Goal: Find specific page/section: Find specific page/section

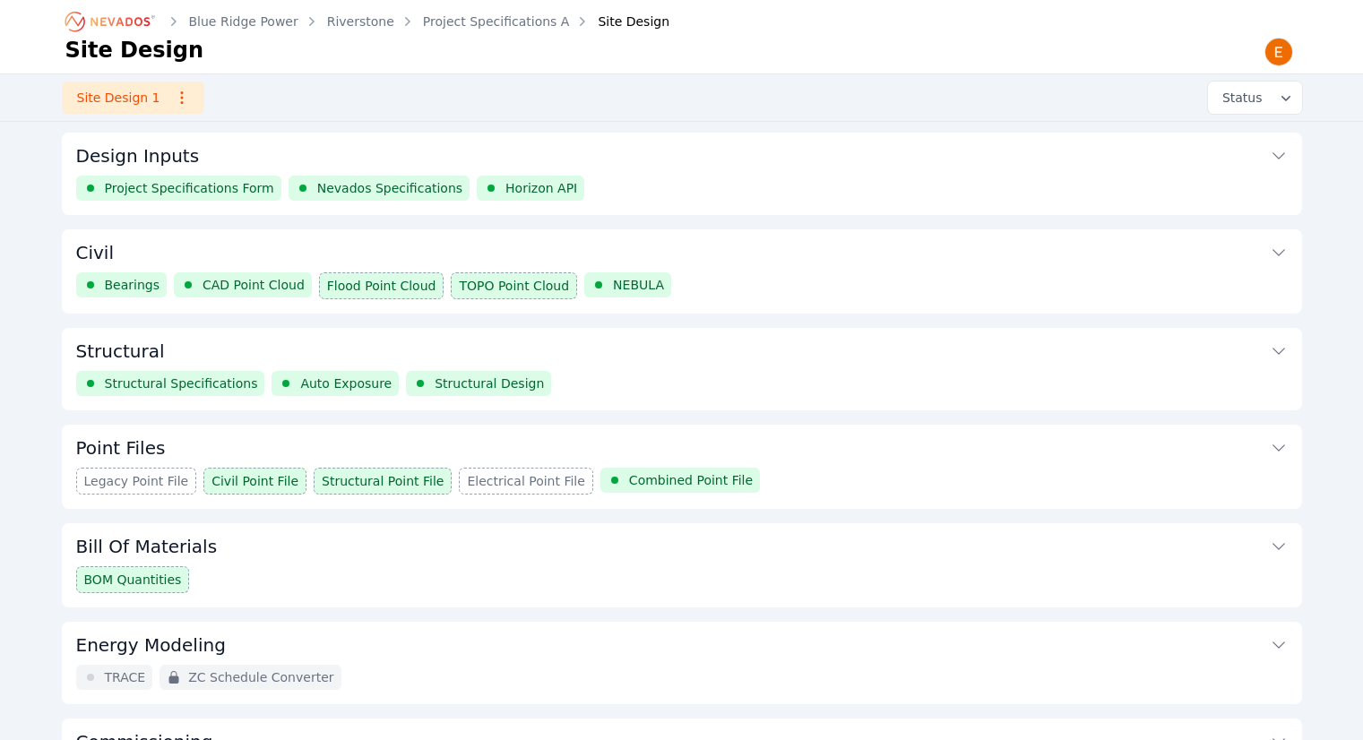
scroll to position [25, 0]
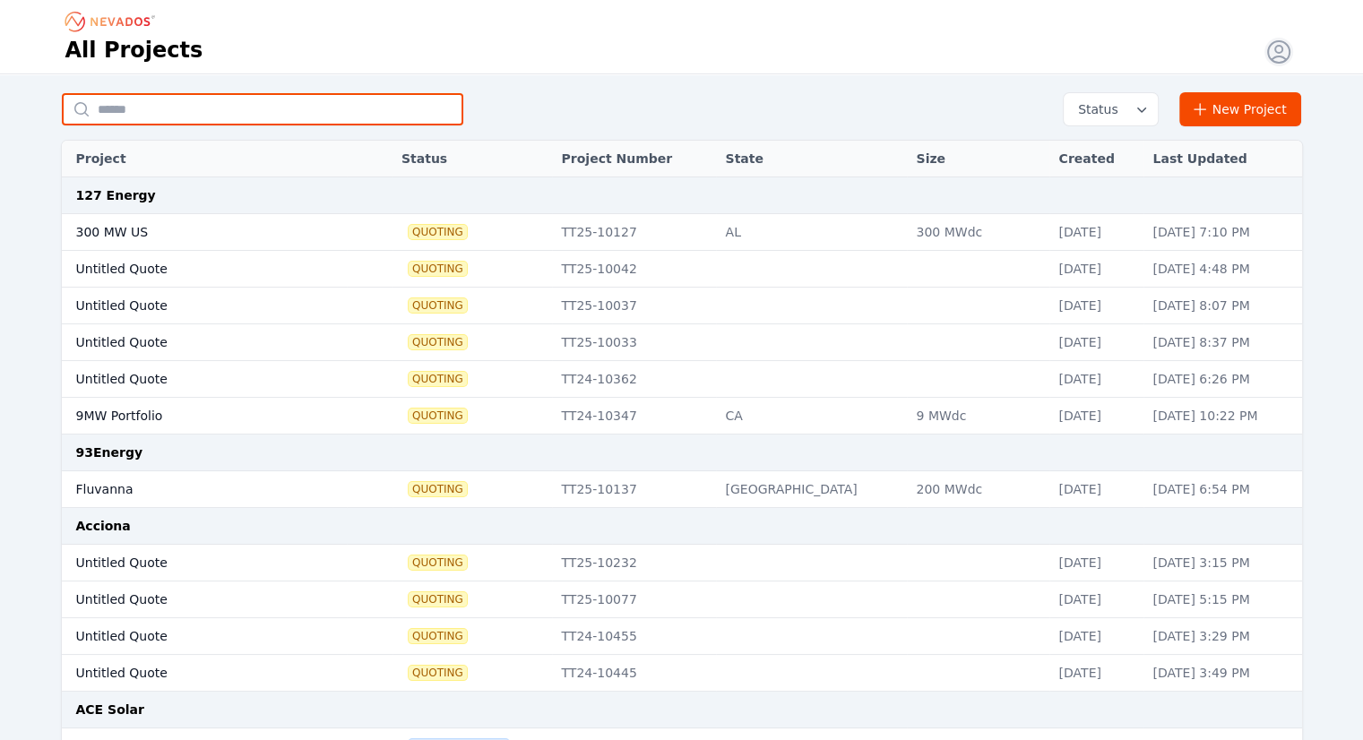
click at [348, 93] on input "text" at bounding box center [263, 109] width 402 height 32
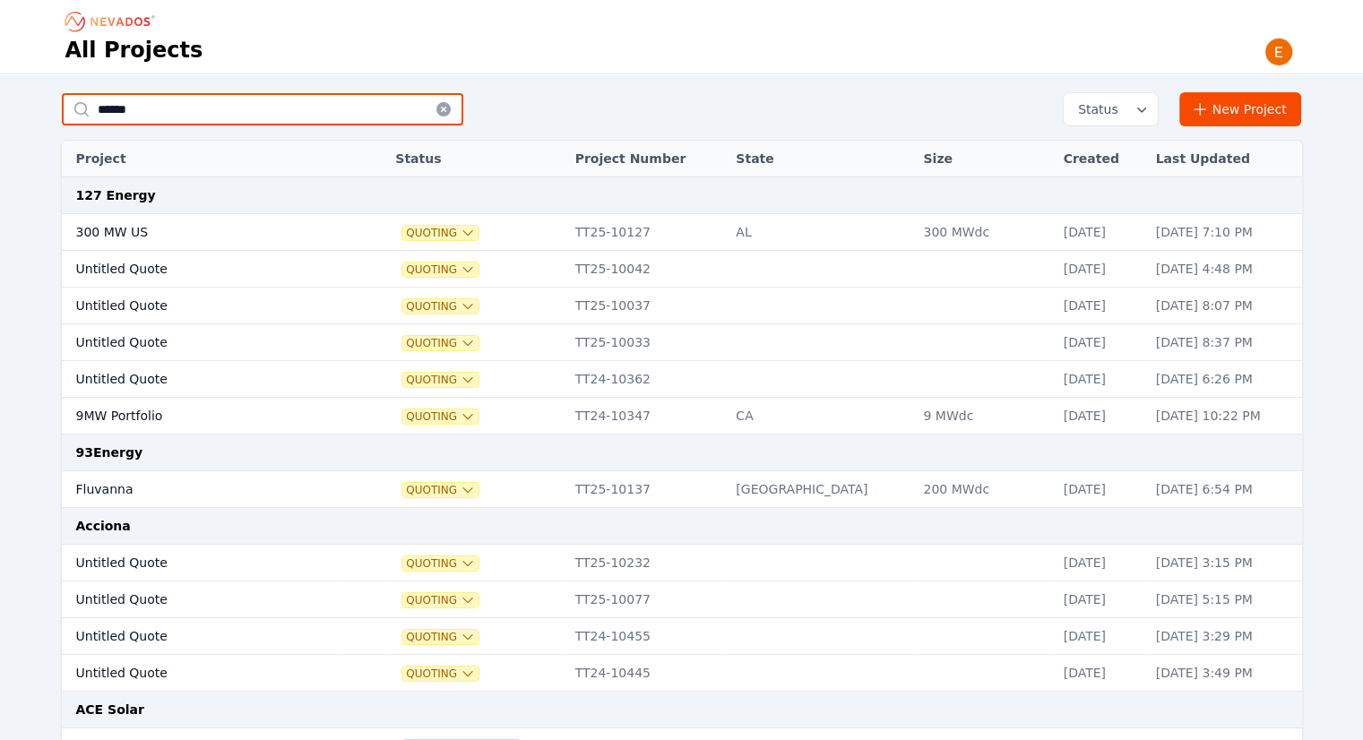
type input "******"
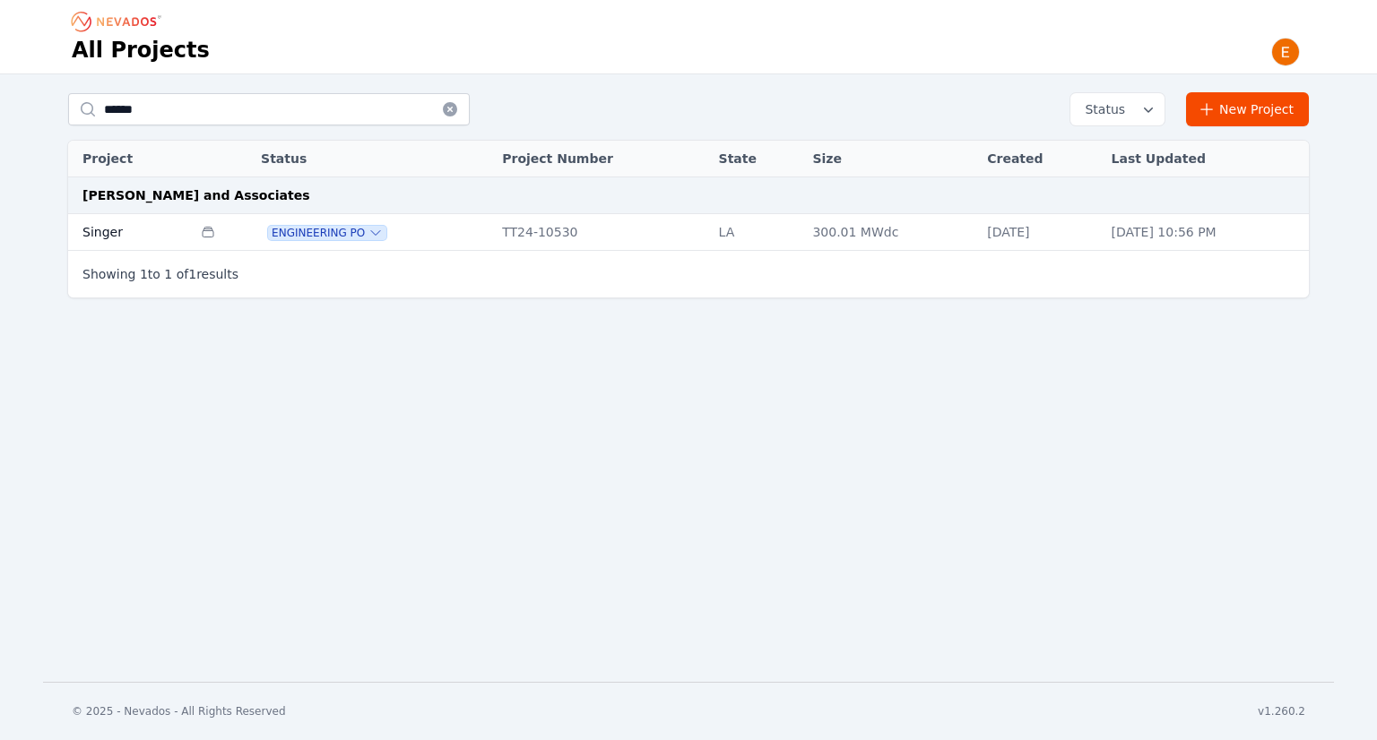
click at [173, 234] on td "Singer" at bounding box center [130, 232] width 124 height 37
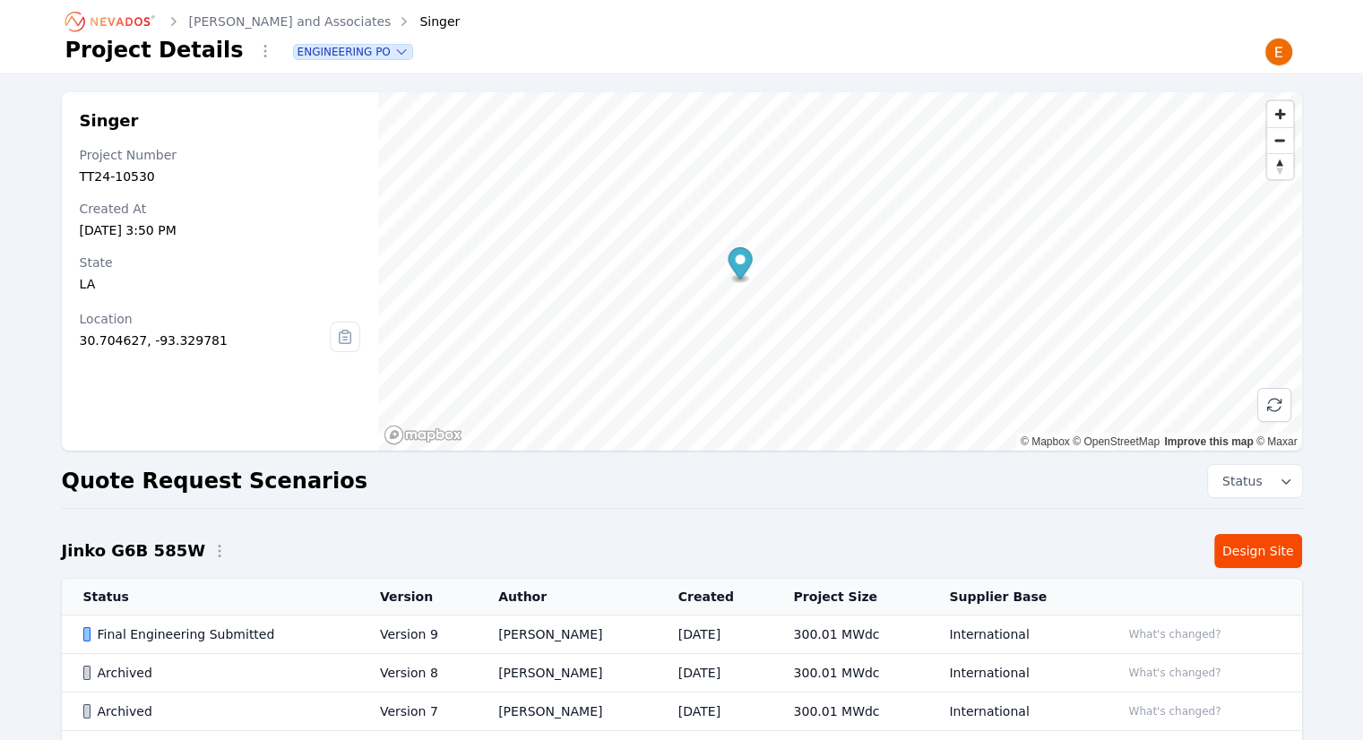
click at [622, 623] on td "[PERSON_NAME]" at bounding box center [567, 635] width 180 height 39
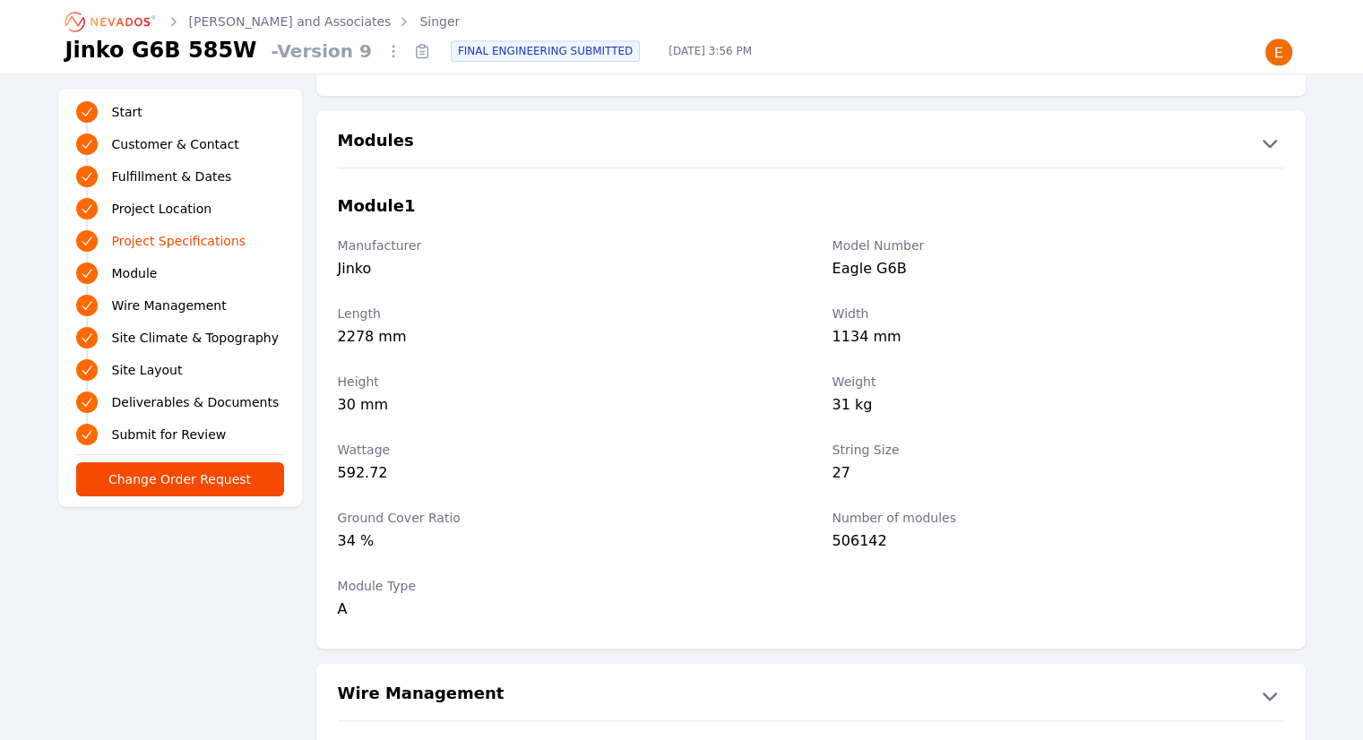
scroll to position [1703, 0]
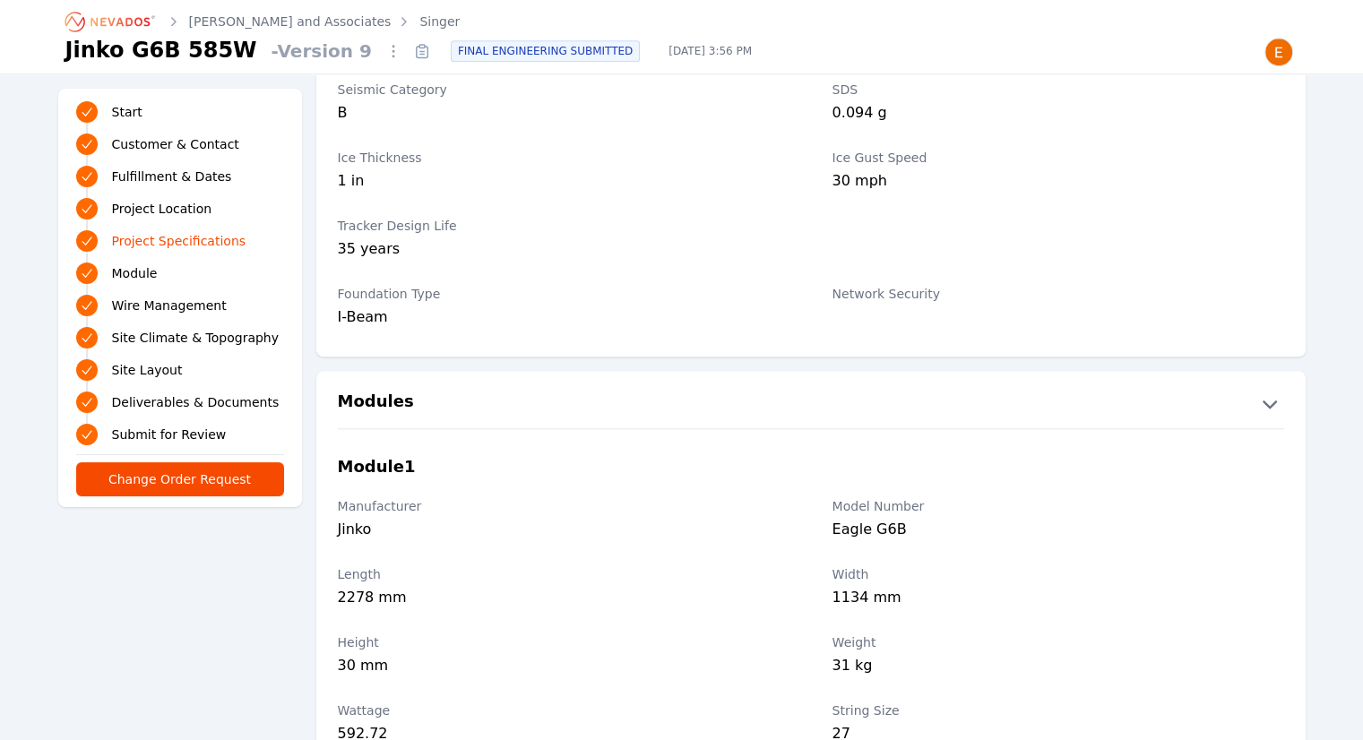
click at [1223, 320] on div "Network Security" at bounding box center [1059, 306] width 452 height 65
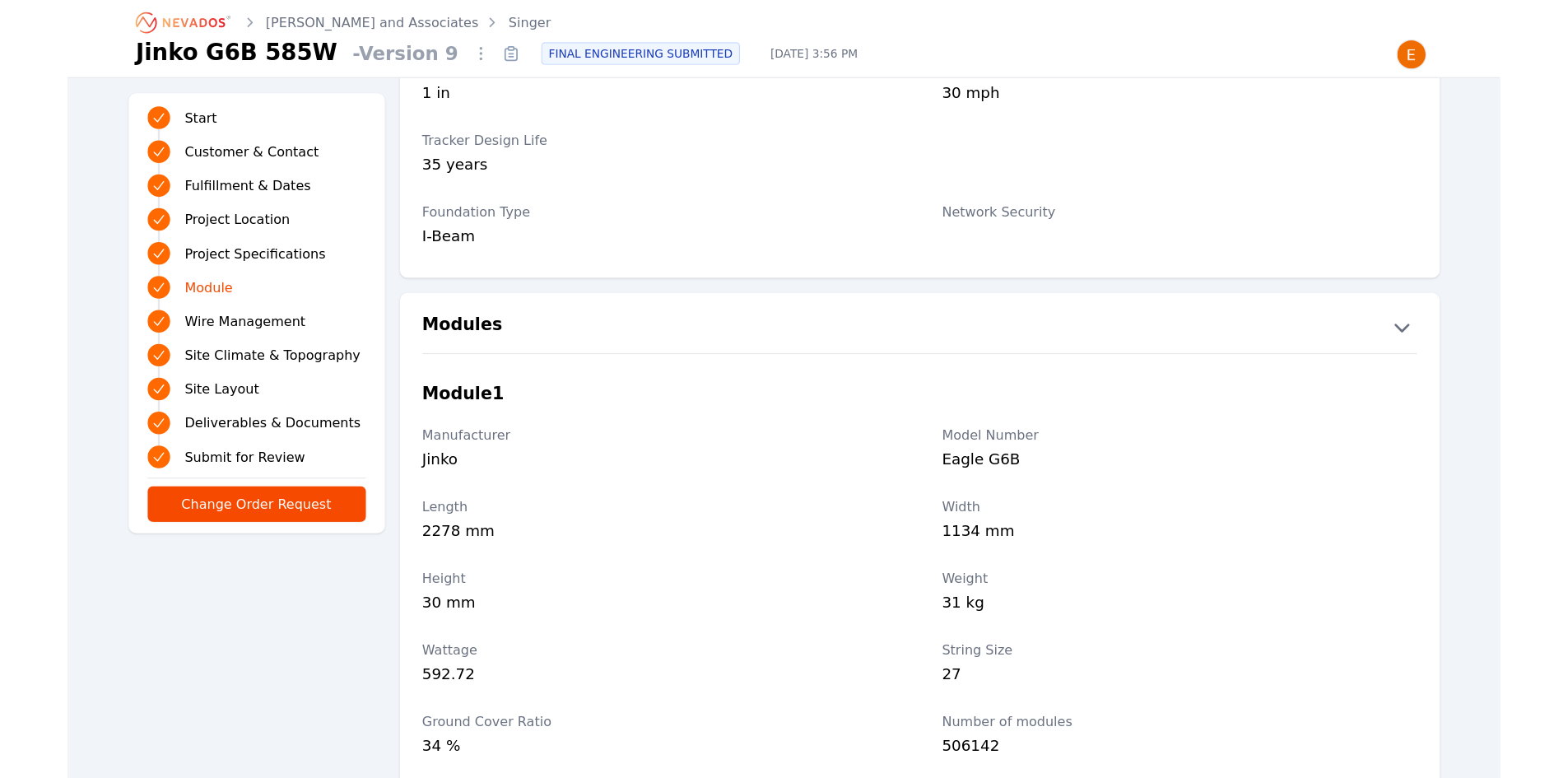
scroll to position [1729, 0]
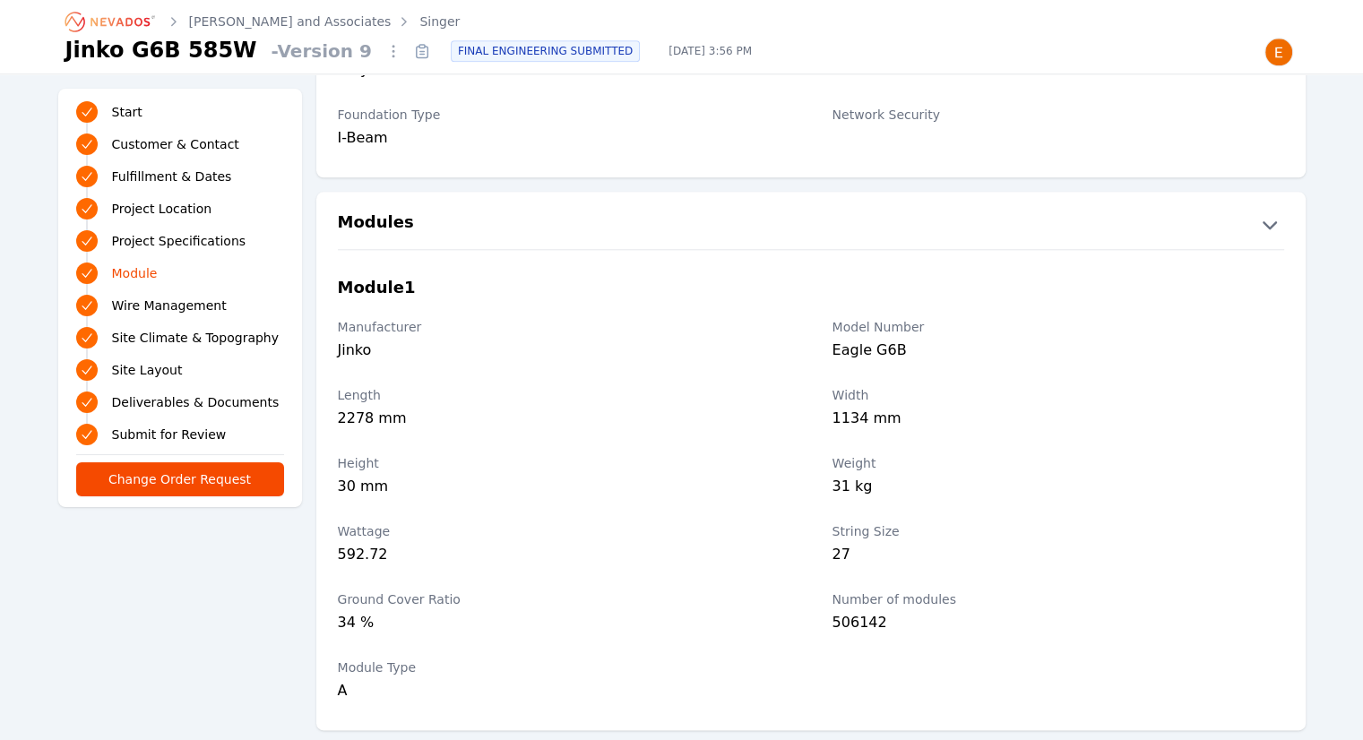
click at [929, 617] on div "506142" at bounding box center [1059, 624] width 452 height 25
